Goal: Task Accomplishment & Management: Use online tool/utility

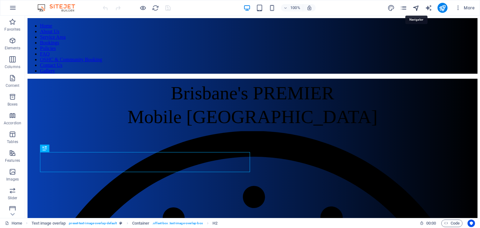
click at [416, 6] on icon "navigator" at bounding box center [415, 7] width 7 height 7
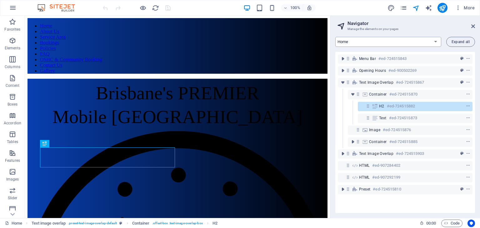
click at [374, 42] on select "Home About Us Service Area Bookings Policies FAQ OSHC & Community Booking Conta…" at bounding box center [388, 42] width 106 height 10
select select "14075859-en"
click at [335, 37] on select "Home About Us Service Area Bookings Policies FAQ OSHC & Community Booking Conta…" at bounding box center [388, 42] width 106 height 10
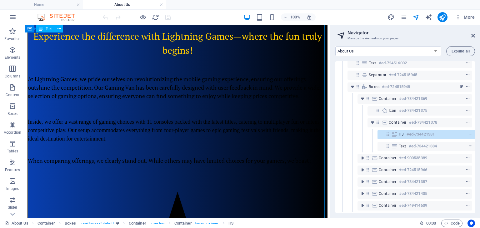
scroll to position [121, 0]
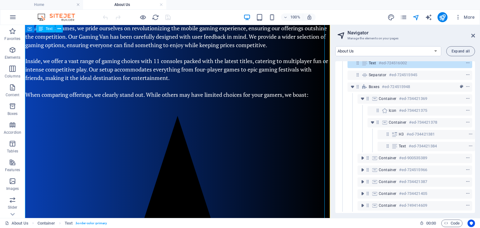
scroll to position [8, 1]
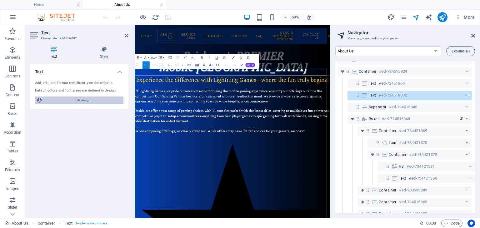
scroll to position [0, 1]
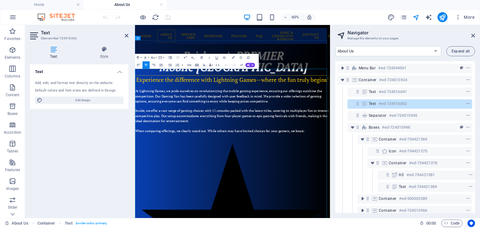
click at [206, 16] on div "60% More" at bounding box center [289, 17] width 375 height 10
click at [127, 37] on icon at bounding box center [127, 35] width 4 height 5
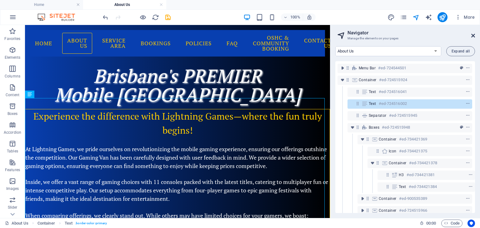
click at [472, 36] on icon at bounding box center [473, 35] width 4 height 5
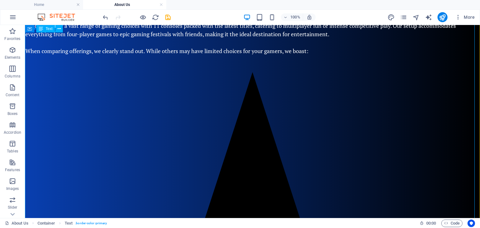
scroll to position [125, 0]
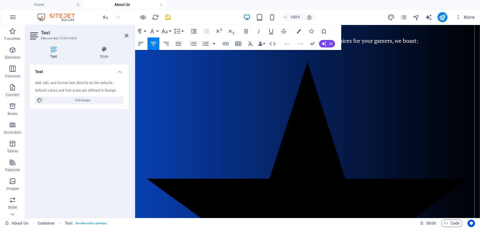
scroll to position [187, 0]
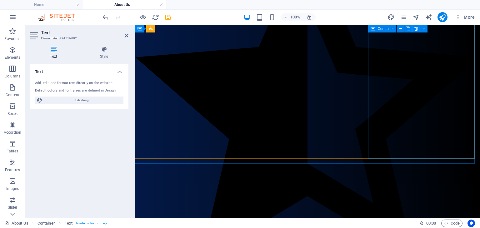
scroll to position [625, 0]
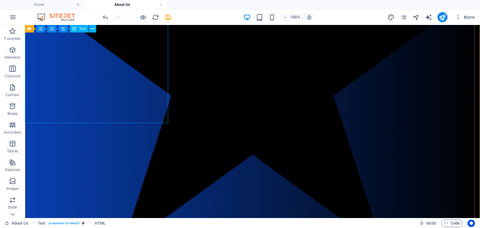
scroll to position [536, 0]
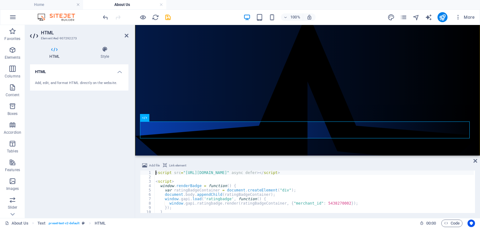
scroll to position [578, 0]
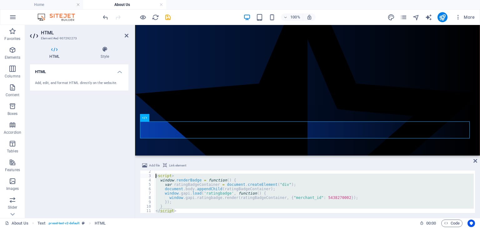
drag, startPoint x: 179, startPoint y: 211, endPoint x: 155, endPoint y: 175, distance: 43.2
click at [155, 175] on div "< script > window . renderBadge = function ( ) { var ratingBadgeContainer = doc…" at bounding box center [313, 194] width 319 height 51
type textarea "<script> window.renderBadge = function() {"
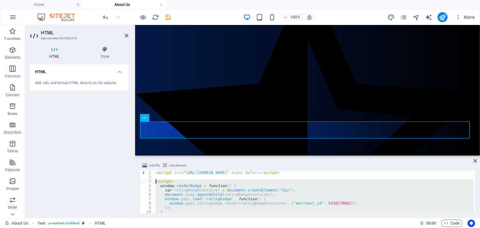
scroll to position [0, 0]
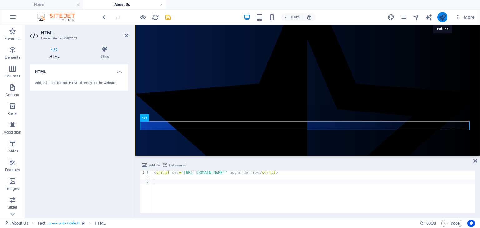
click at [442, 16] on icon "publish" at bounding box center [442, 17] width 7 height 7
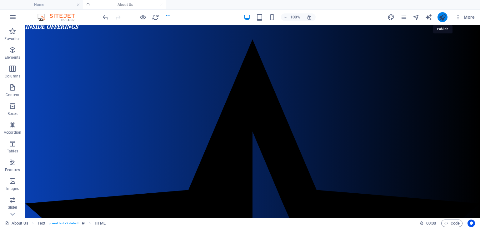
scroll to position [536, 0]
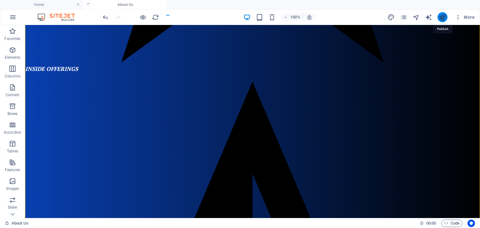
click at [442, 16] on icon "publish" at bounding box center [442, 17] width 7 height 7
